Goal: Information Seeking & Learning: Learn about a topic

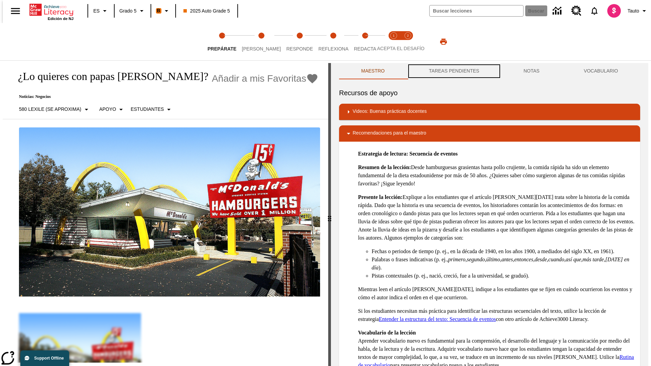
click at [453, 71] on button "TAREAS PENDIENTES" at bounding box center [454, 71] width 95 height 16
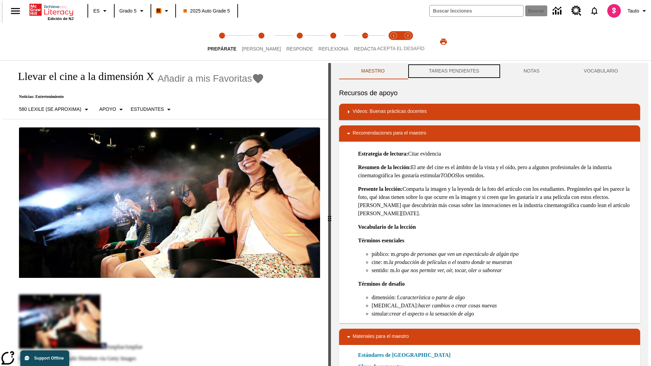
click at [453, 71] on button "TAREAS PENDIENTES" at bounding box center [454, 71] width 95 height 16
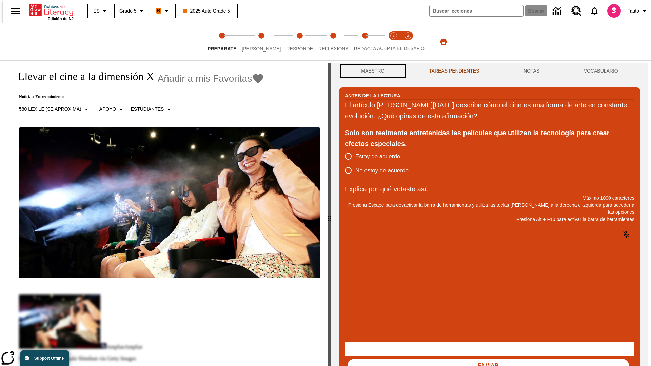
scroll to position [0, 0]
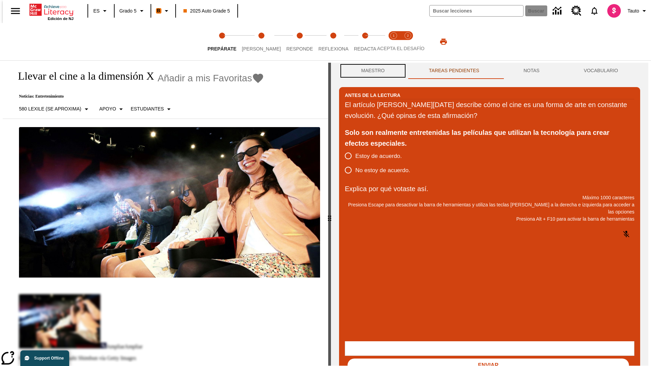
click at [371, 71] on button "Maestro" at bounding box center [373, 71] width 68 height 16
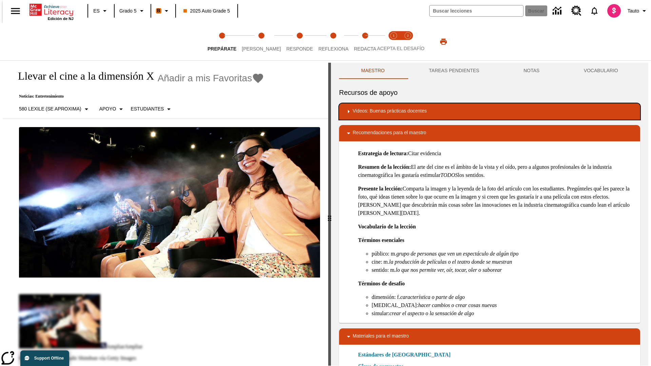
click at [490, 112] on div "Videos: Buenas prácticas docentes" at bounding box center [489, 111] width 290 height 8
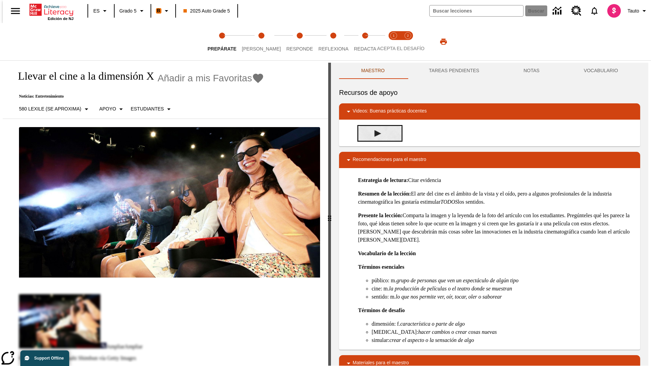
click at [375, 133] on img "Desarrollo del vocabulario académico" at bounding box center [377, 133] width 7 height 7
click at [256, 42] on span "[PERSON_NAME]" at bounding box center [261, 46] width 39 height 12
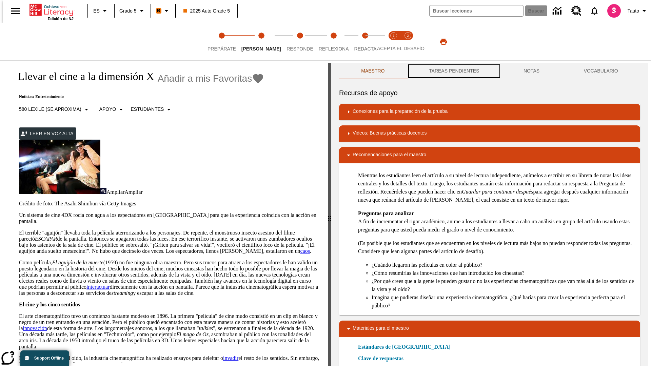
scroll to position [0, 0]
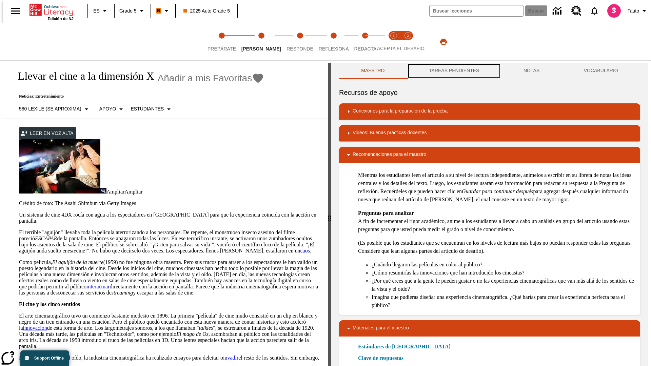
click at [453, 71] on button "TAREAS PENDIENTES" at bounding box center [454, 71] width 95 height 16
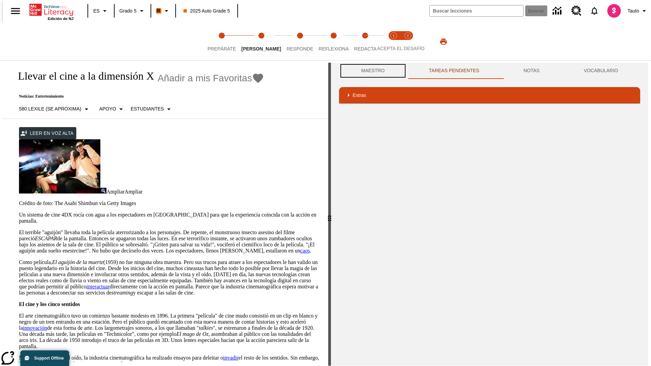
click at [371, 71] on button "Maestro" at bounding box center [373, 71] width 68 height 16
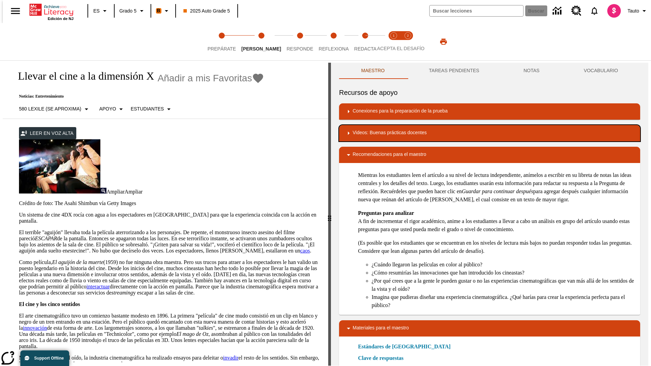
click at [490, 133] on div "Videos: Buenas prácticas docentes" at bounding box center [489, 133] width 290 height 8
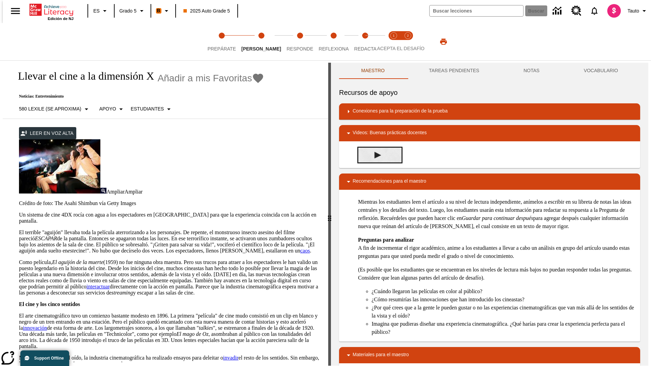
click at [375, 152] on img "Summarization" at bounding box center [377, 155] width 7 height 7
click at [394, 42] on span "Acepta el desafío lee step 1 of 2" at bounding box center [393, 46] width 9 height 12
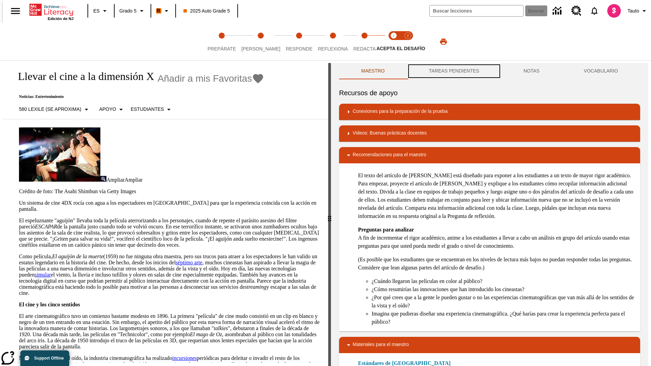
scroll to position [0, 0]
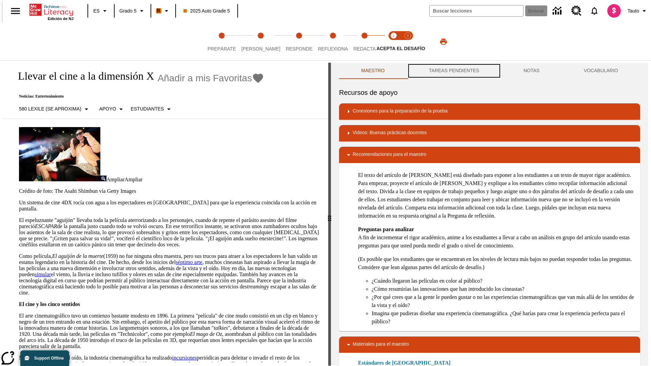
click at [453, 71] on button "TAREAS PENDIENTES" at bounding box center [454, 71] width 95 height 16
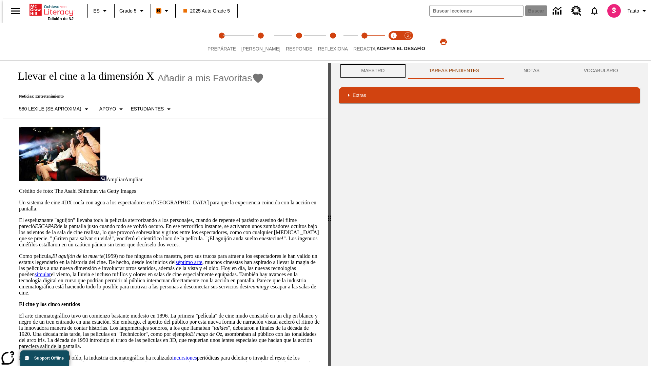
click at [371, 71] on button "Maestro" at bounding box center [373, 71] width 68 height 16
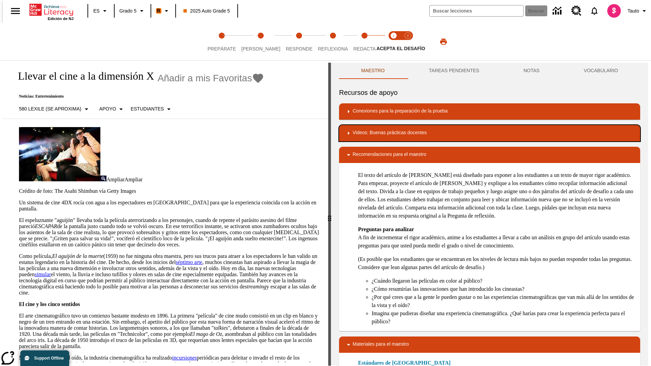
click at [490, 133] on div "Videos: Buenas prácticas docentes" at bounding box center [489, 133] width 290 height 8
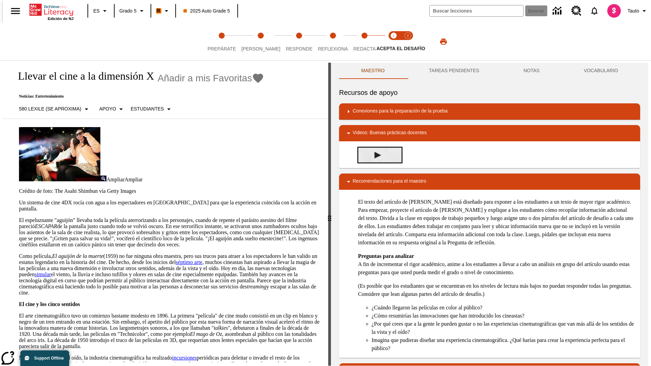
click at [375, 155] on img "Lectura Analítica con textos complejos" at bounding box center [377, 155] width 7 height 7
